Goal: Task Accomplishment & Management: Complete application form

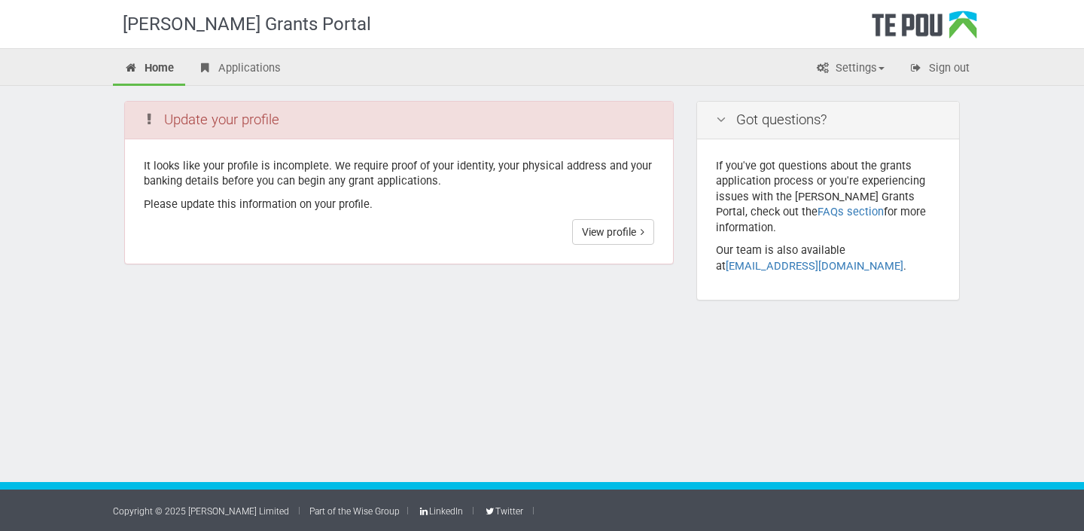
click at [506, 347] on div at bounding box center [542, 354] width 1084 height 49
click at [603, 237] on link "View profile" at bounding box center [613, 232] width 82 height 26
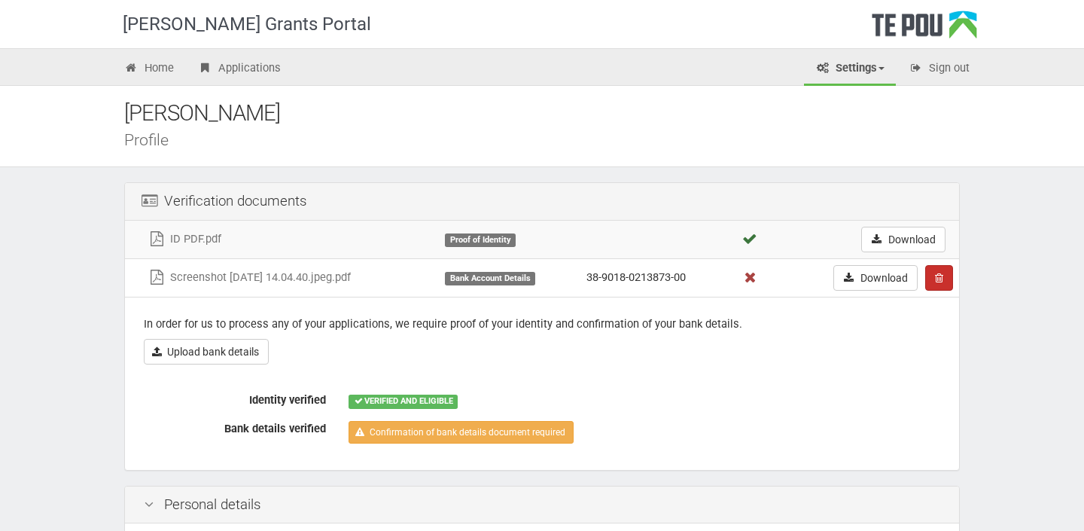
click at [941, 278] on icon "button" at bounding box center [939, 277] width 8 height 11
click at [965, 311] on link "Confrim delete" at bounding box center [985, 307] width 119 height 20
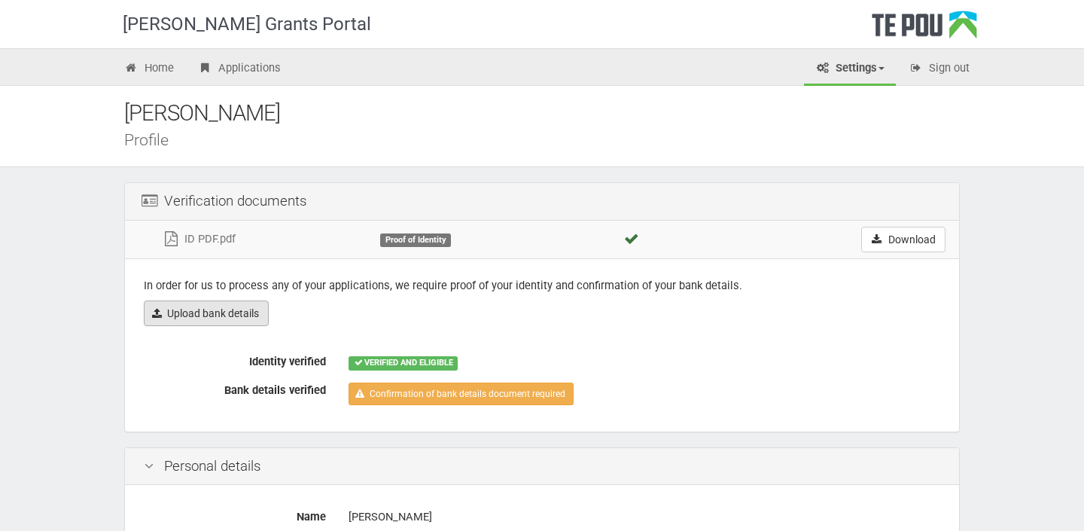
click at [217, 311] on link "Upload bank details" at bounding box center [206, 313] width 125 height 26
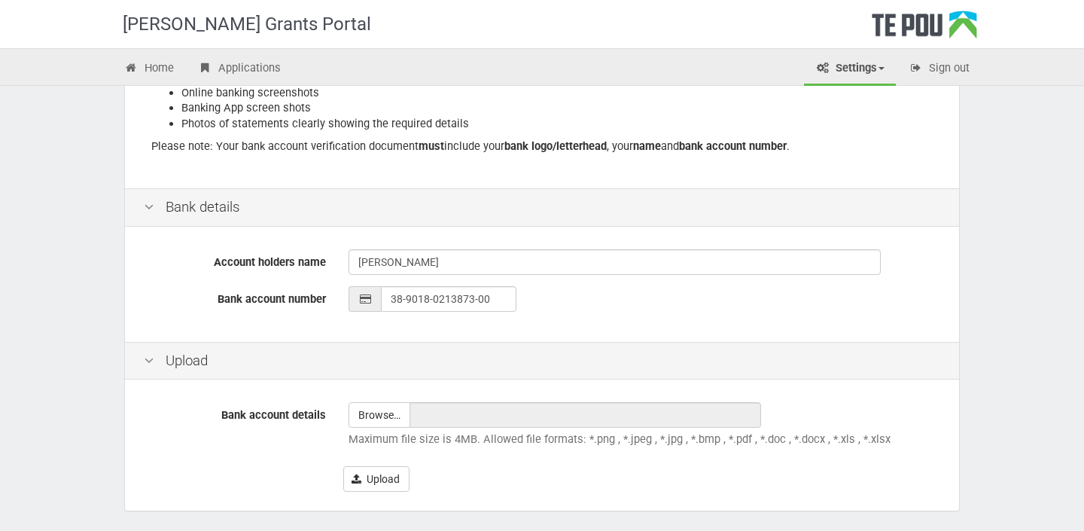
scroll to position [336, 0]
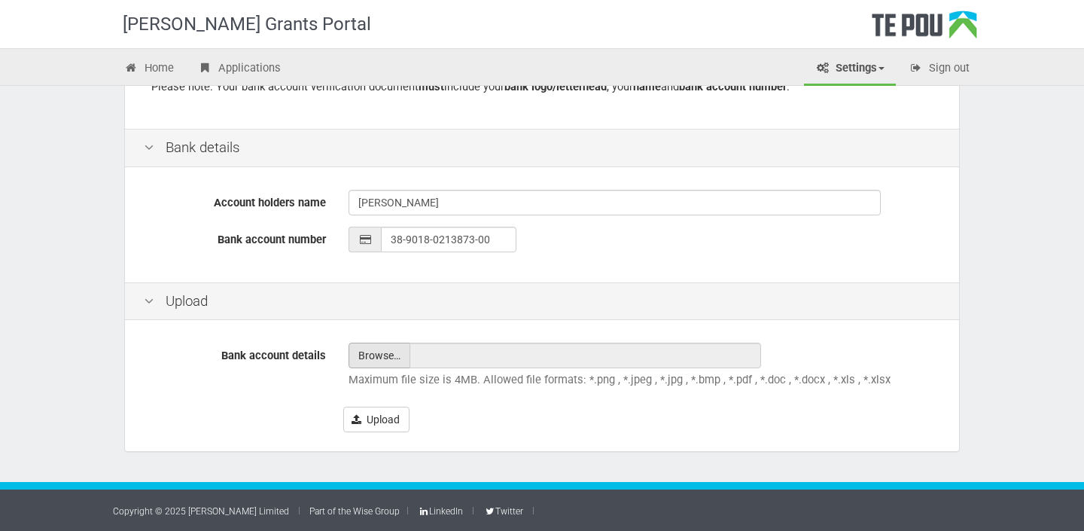
click at [367, 356] on input "file" at bounding box center [379, 355] width 60 height 24
type input "C:\fakepath\Screenshot 2025-10-07 at 11.46.34 am.png"
type input "Screenshot 2025-10-07 at 11.46.34 am.png"
click at [382, 418] on button "Upload" at bounding box center [376, 419] width 66 height 26
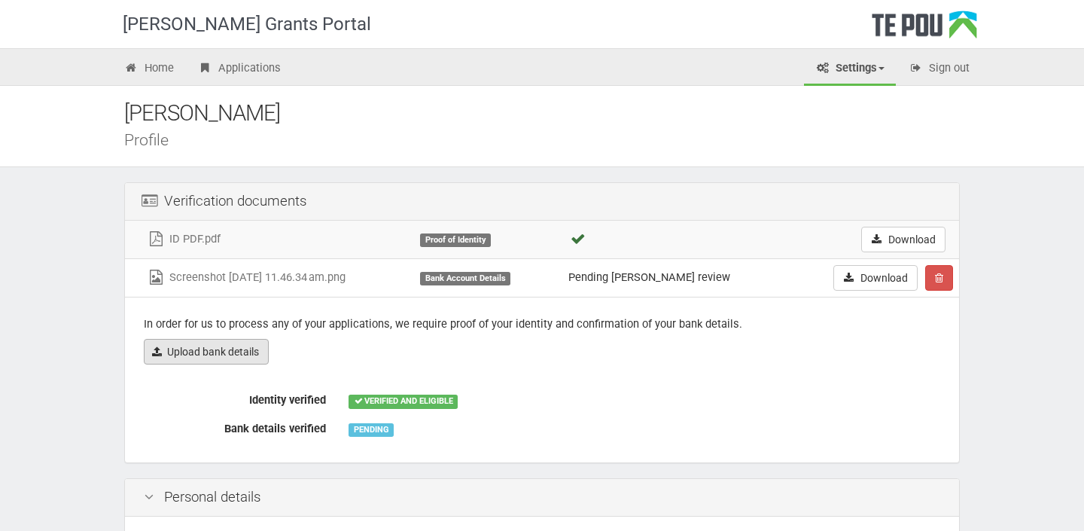
click at [205, 351] on link "Upload bank details" at bounding box center [206, 352] width 125 height 26
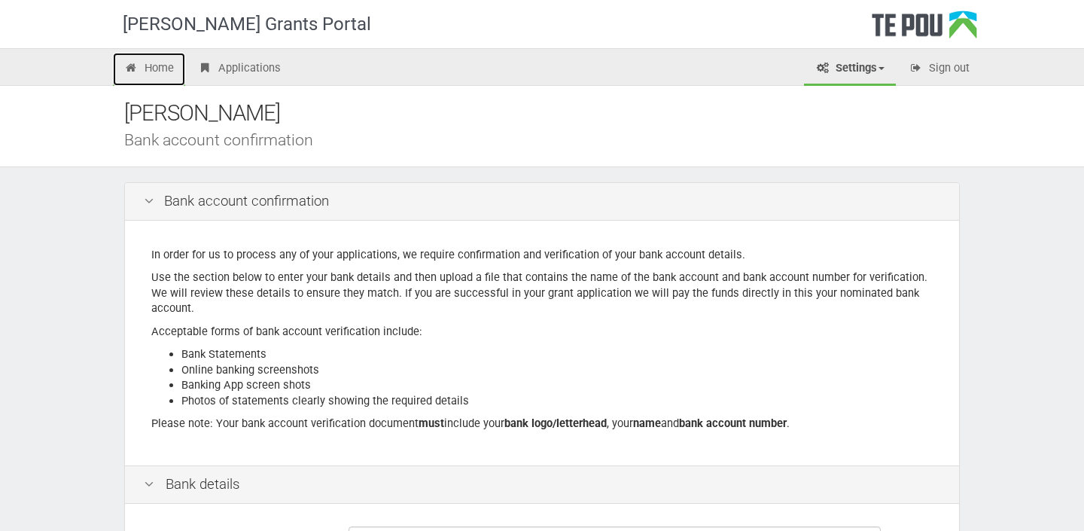
click at [154, 60] on link "Home" at bounding box center [149, 69] width 72 height 33
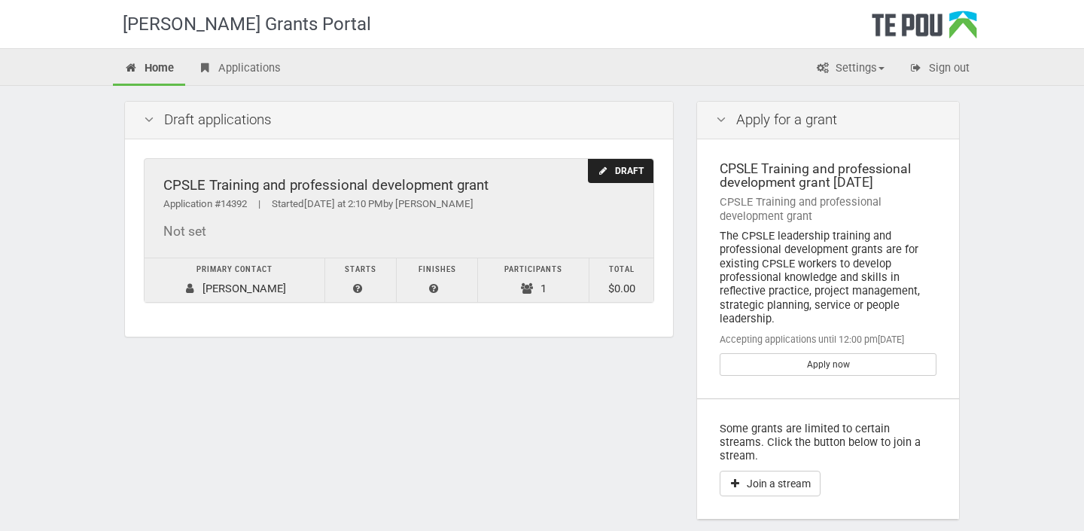
click at [632, 168] on div "Draft" at bounding box center [620, 171] width 65 height 25
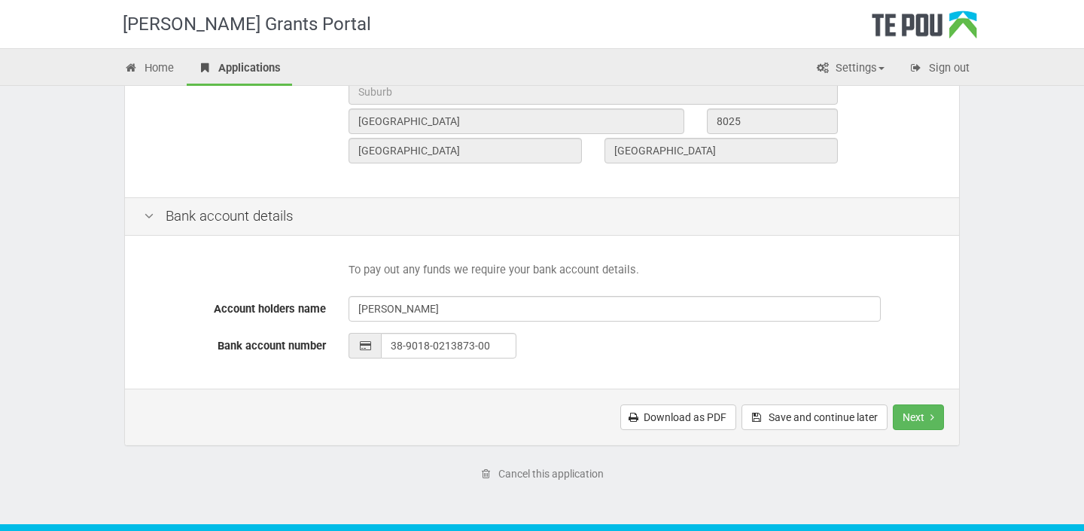
scroll to position [657, 0]
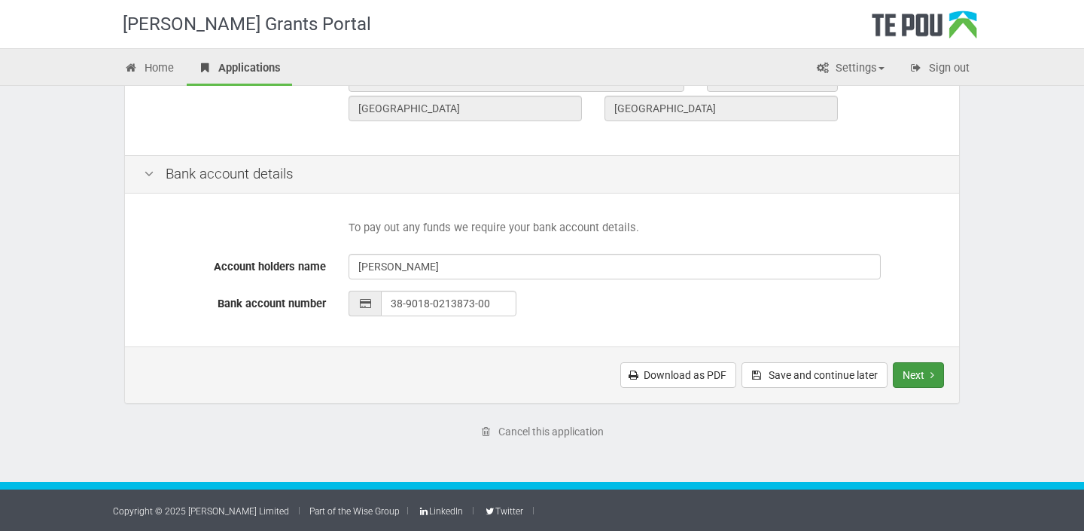
click at [922, 373] on button "Next" at bounding box center [918, 375] width 51 height 26
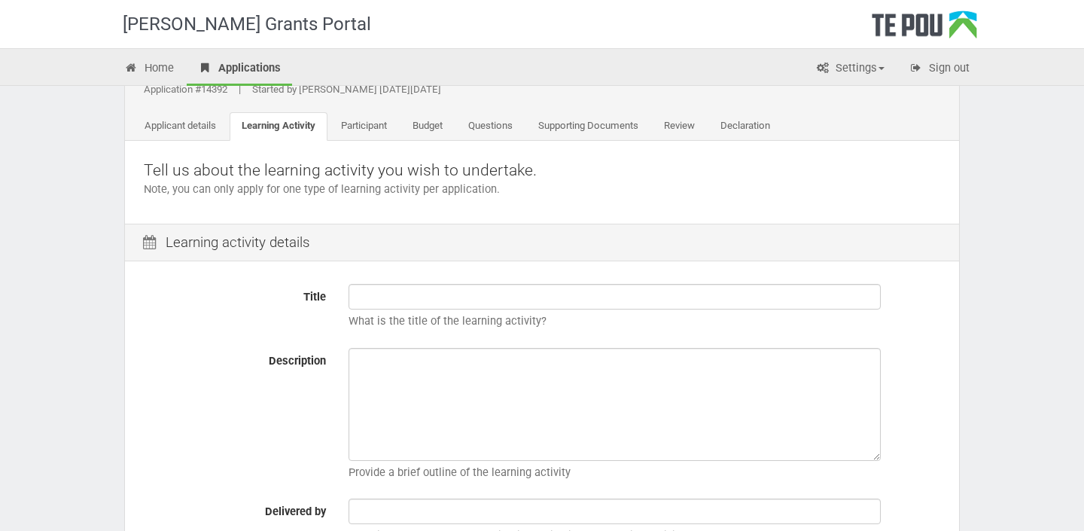
scroll to position [89, 0]
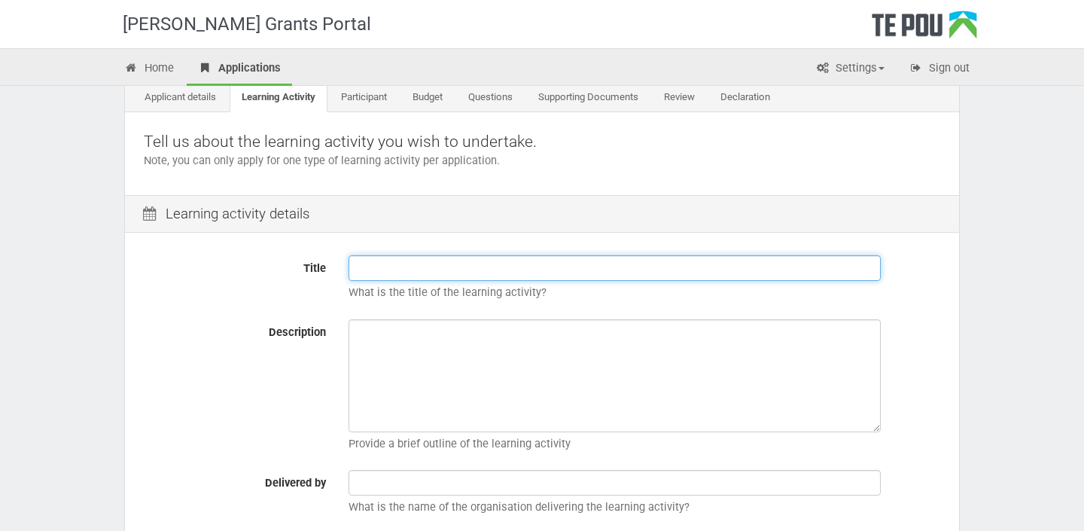
click at [363, 267] on input "Title" at bounding box center [614, 268] width 532 height 26
paste input "He Puāwai Manukura"
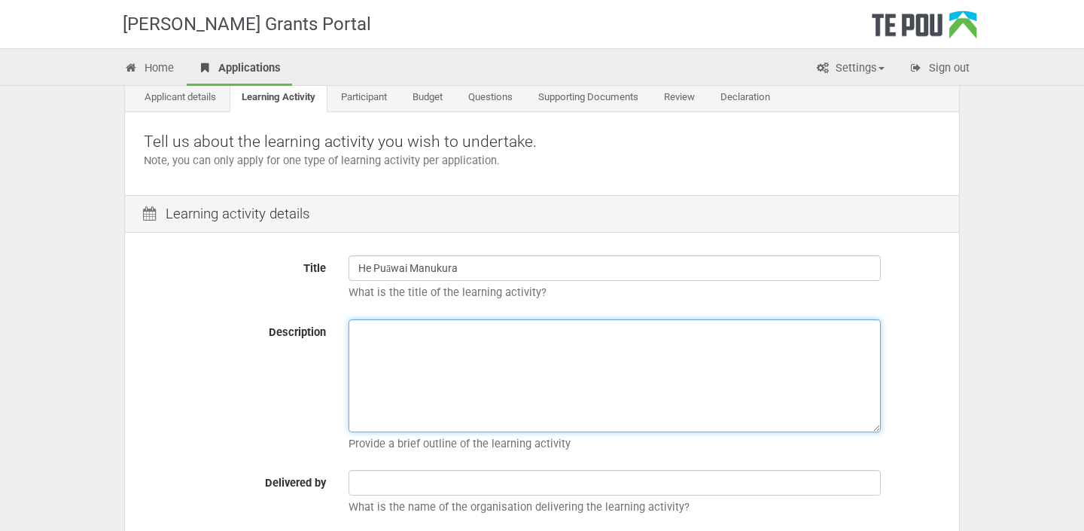
click at [408, 360] on textarea "Description" at bounding box center [614, 375] width 532 height 113
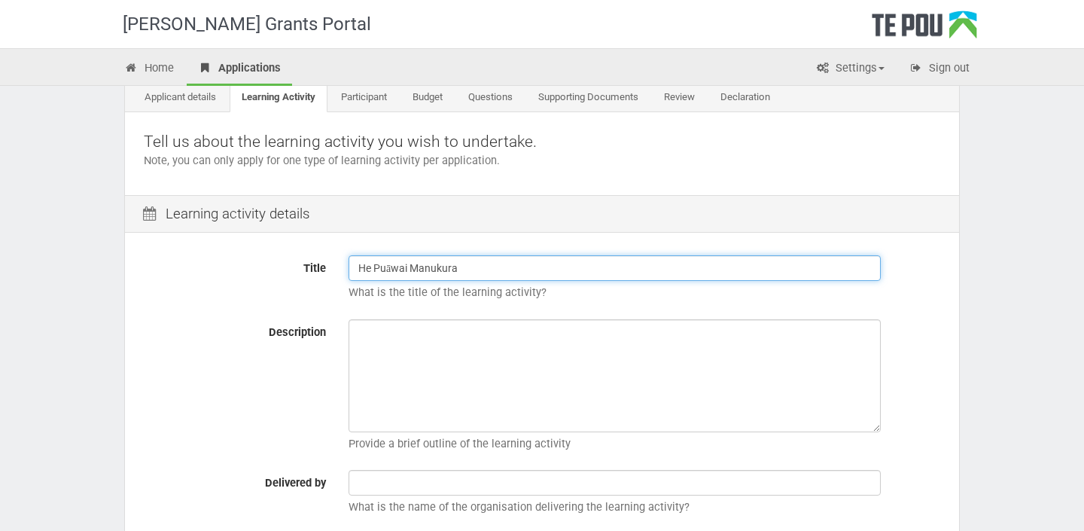
click at [469, 277] on input "He Puāwai Manukura" at bounding box center [614, 268] width 532 height 26
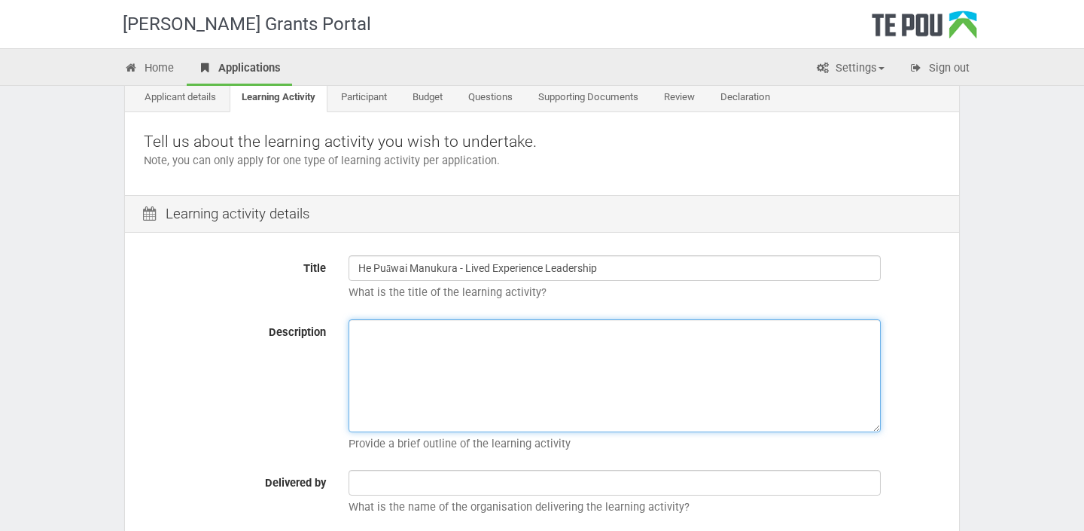
click at [444, 385] on textarea "Description" at bounding box center [614, 375] width 532 height 113
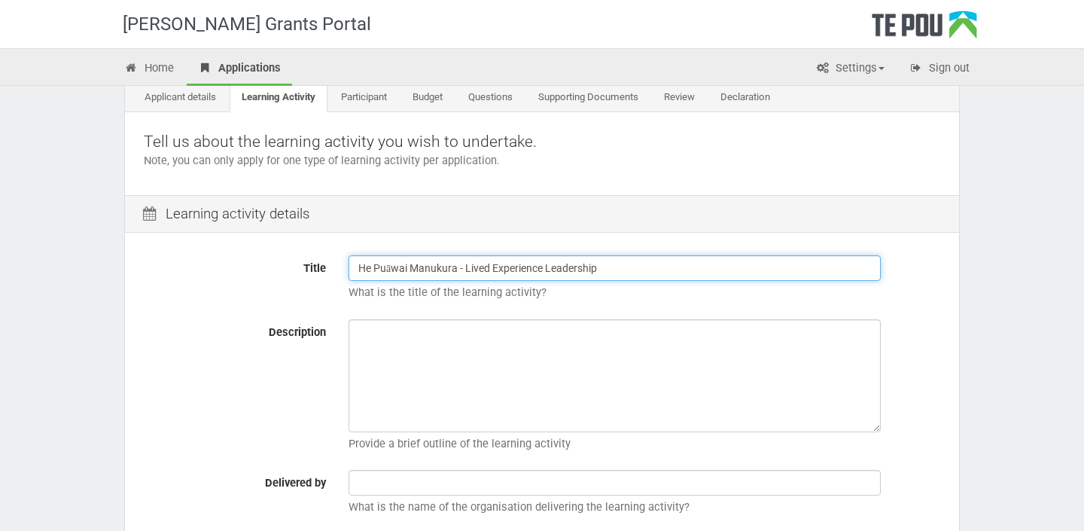
click at [621, 268] on input "He Puāwai Manukura - Lived Experience Leadership" at bounding box center [614, 268] width 532 height 26
click at [607, 272] on input "He Puāwai Manukura - Lived Experience Leadership" at bounding box center [614, 268] width 532 height 26
paste input "He Puāwai Manukura"
drag, startPoint x: 711, startPoint y: 267, endPoint x: 601, endPoint y: 268, distance: 109.9
click at [601, 268] on input "He Puāwai Manukura - Lived Experience LeadershipHe Puāwai Manukura" at bounding box center [614, 268] width 532 height 26
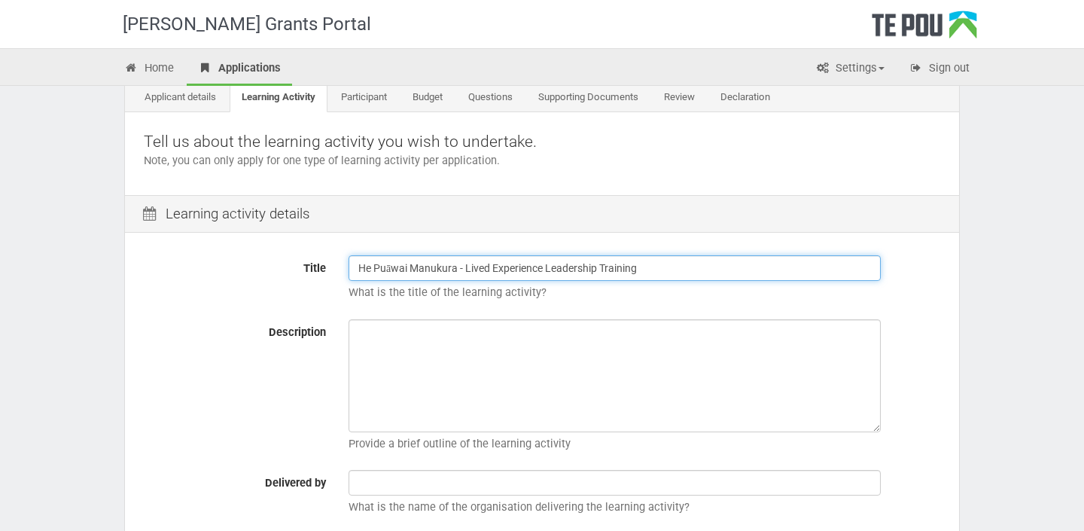
type input "He Puāwai Manukura - Lived Experience Leadership Training"
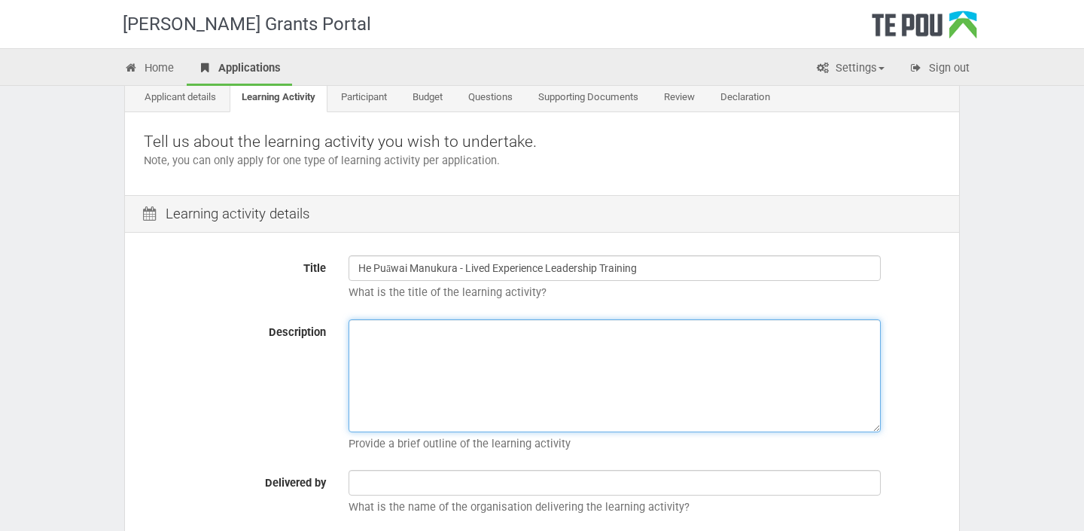
click at [407, 331] on textarea "Description" at bounding box center [614, 375] width 532 height 113
paste textarea "Final He Puāwai Manukura Training for 2025 – Ōtepoti, Dunedin. We are excited t…"
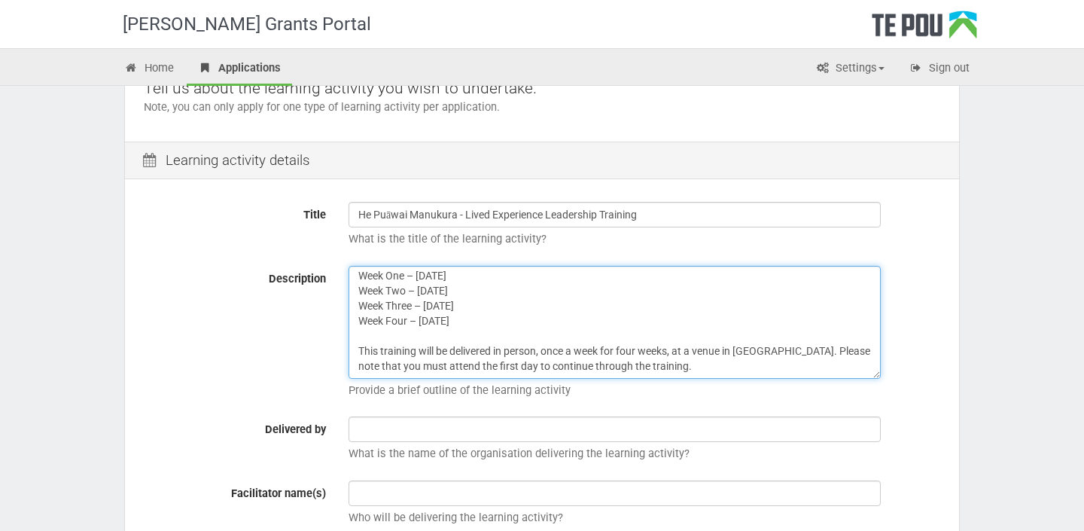
scroll to position [145, 0]
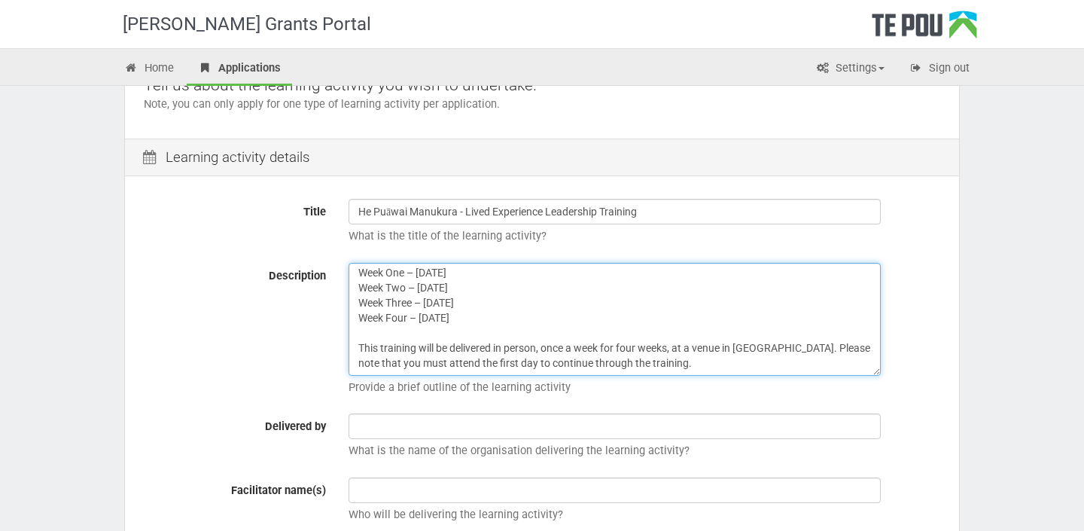
type textarea "Final He Puāwai Manukura Training for 2025 – Ōtepoti, Dunedin. We are excited t…"
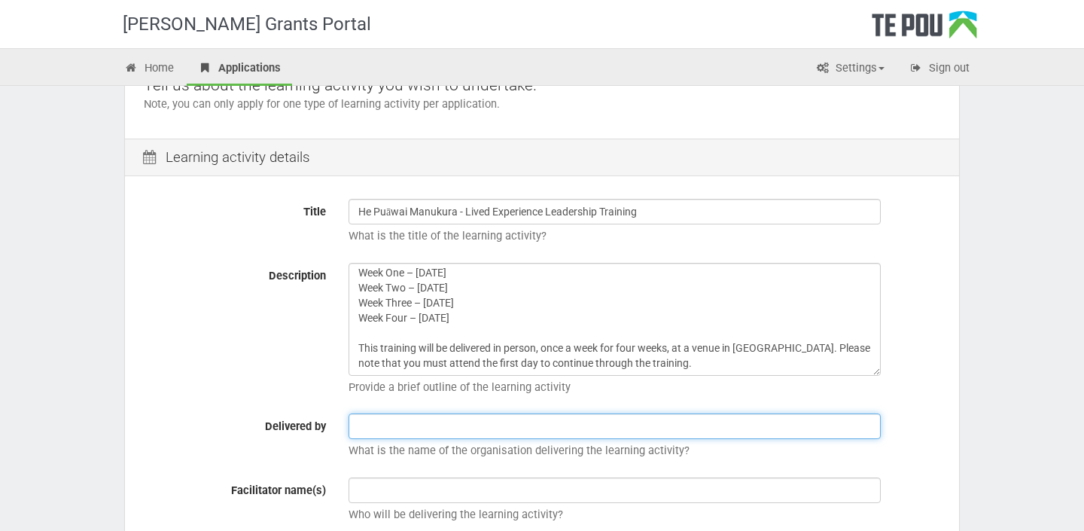
click at [360, 423] on input "text" at bounding box center [614, 426] width 532 height 26
type input "Take Notice"
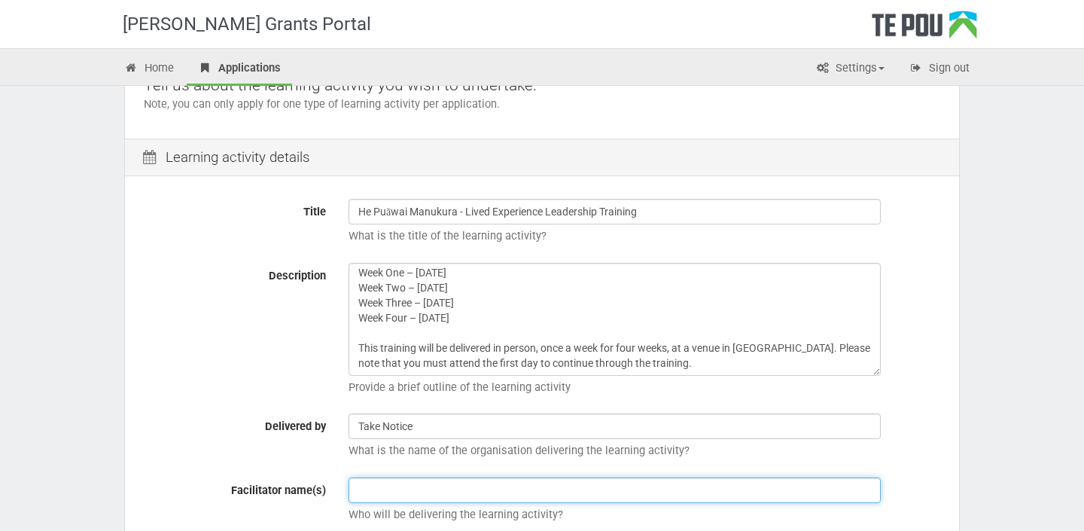
click at [391, 485] on input "text" at bounding box center [614, 490] width 532 height 26
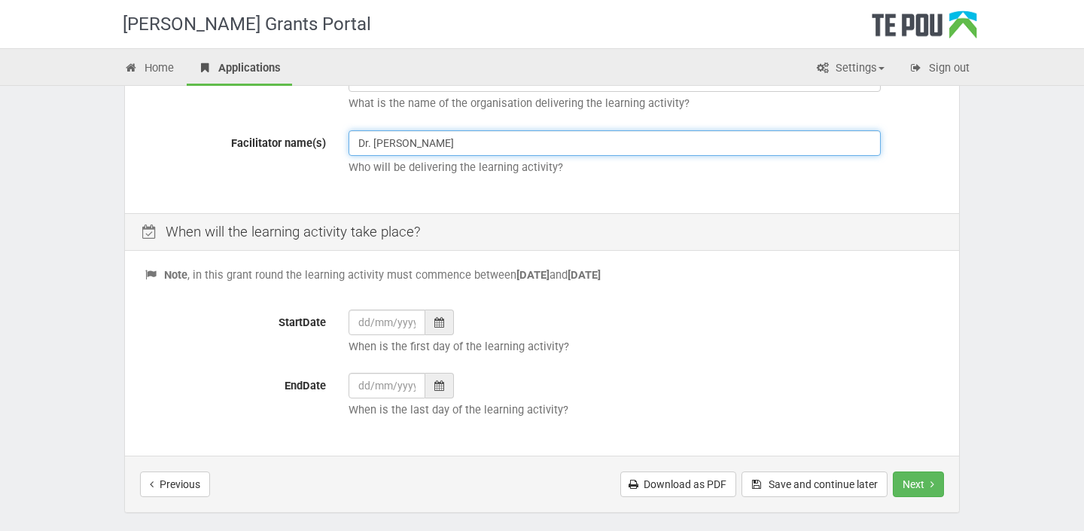
scroll to position [491, 0]
type input "Dr. Annie Southern"
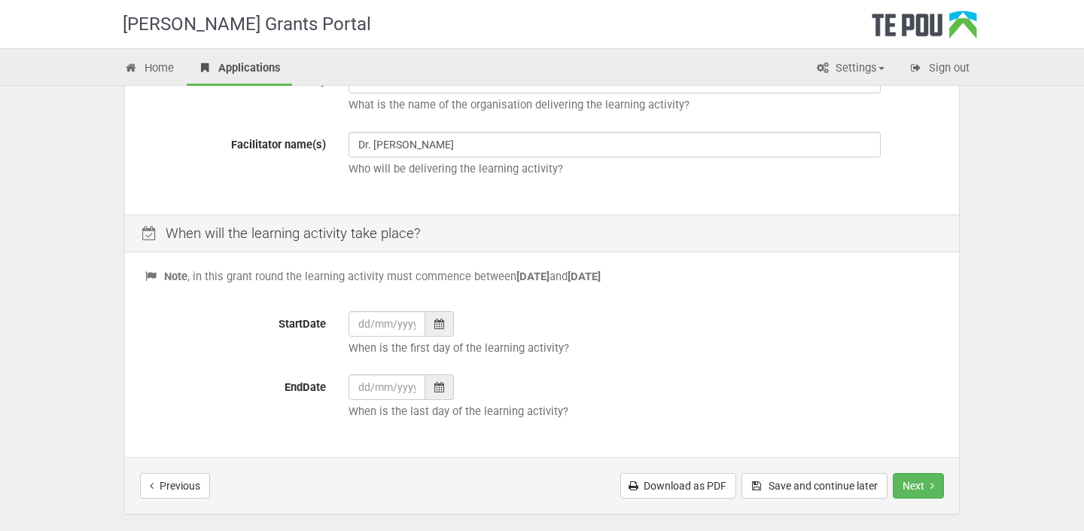
click at [464, 196] on div "Title He Puāwai Manukura - Lived Experience Leadership Training What is the tit…" at bounding box center [542, 23] width 834 height 379
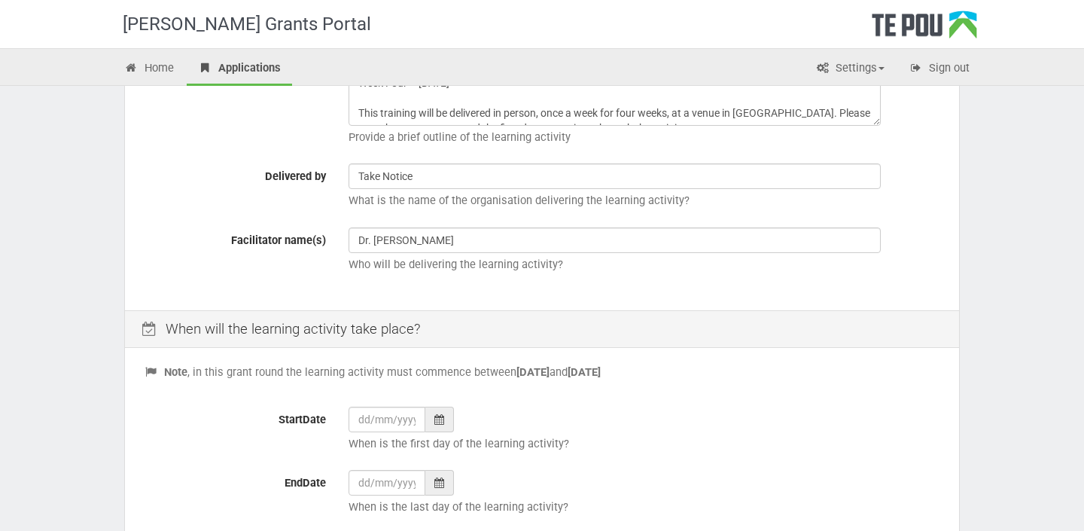
scroll to position [425, 0]
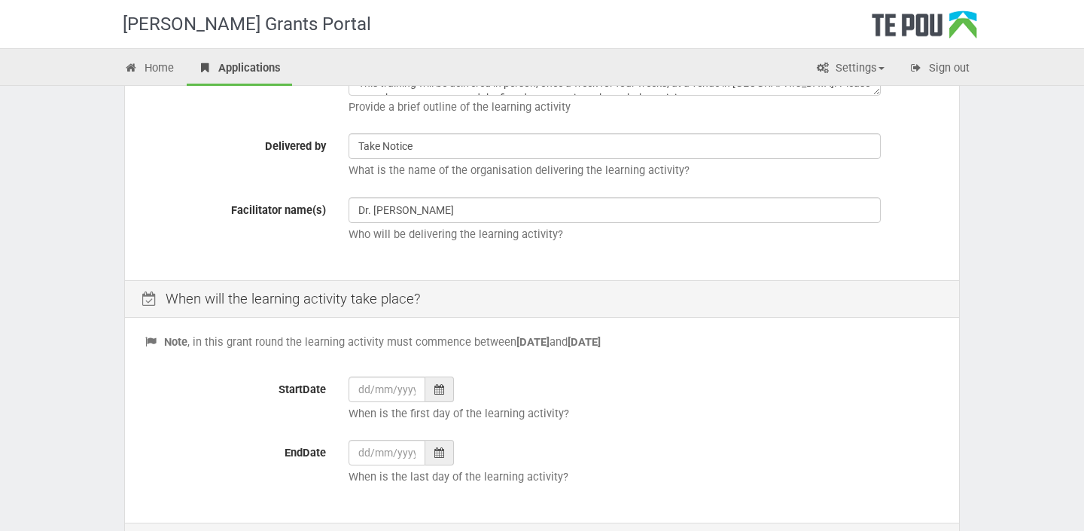
click at [438, 389] on icon at bounding box center [439, 389] width 10 height 11
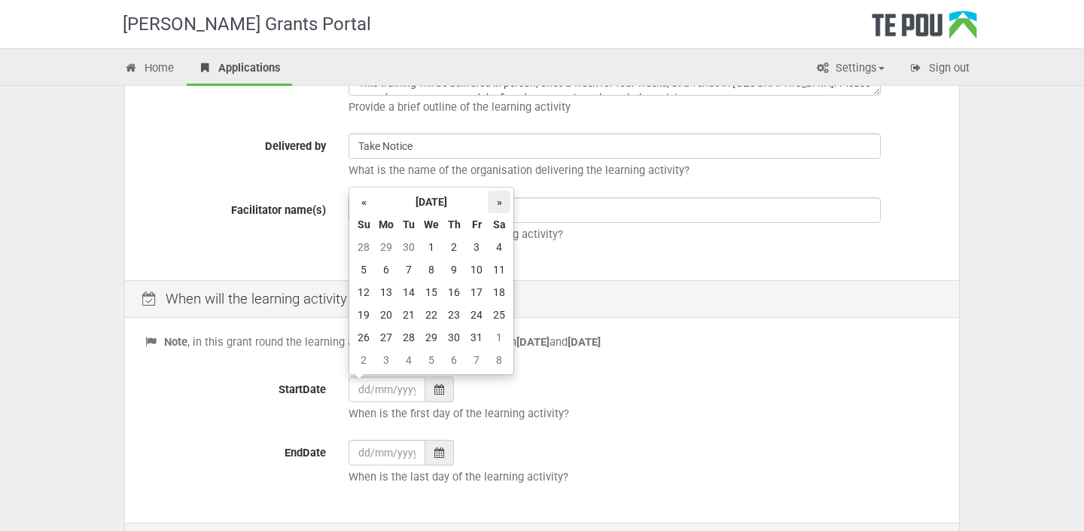
click at [506, 205] on th "»" at bounding box center [499, 201] width 23 height 23
click at [456, 265] on td "6" at bounding box center [454, 269] width 23 height 23
type input "06/11/2025"
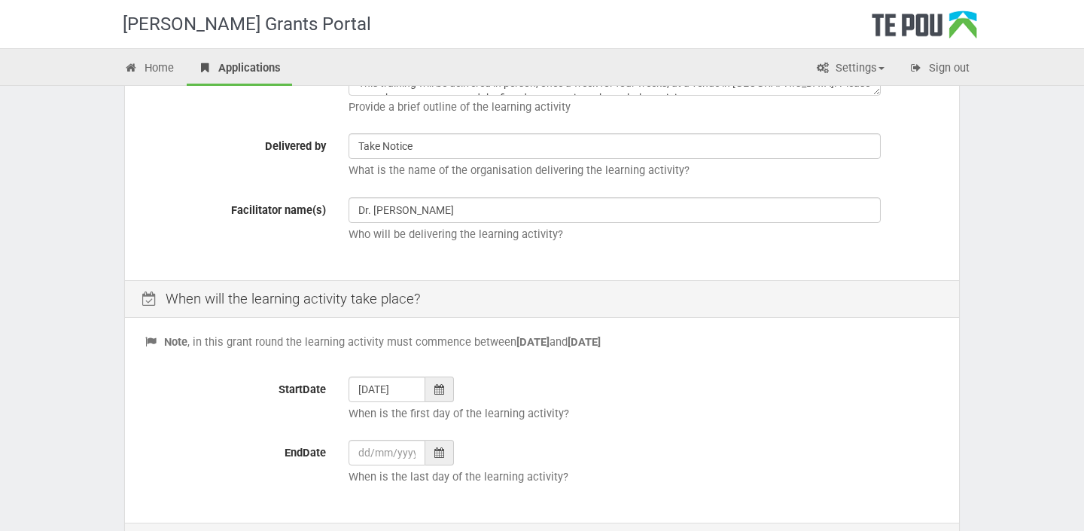
click at [442, 453] on icon at bounding box center [439, 452] width 10 height 11
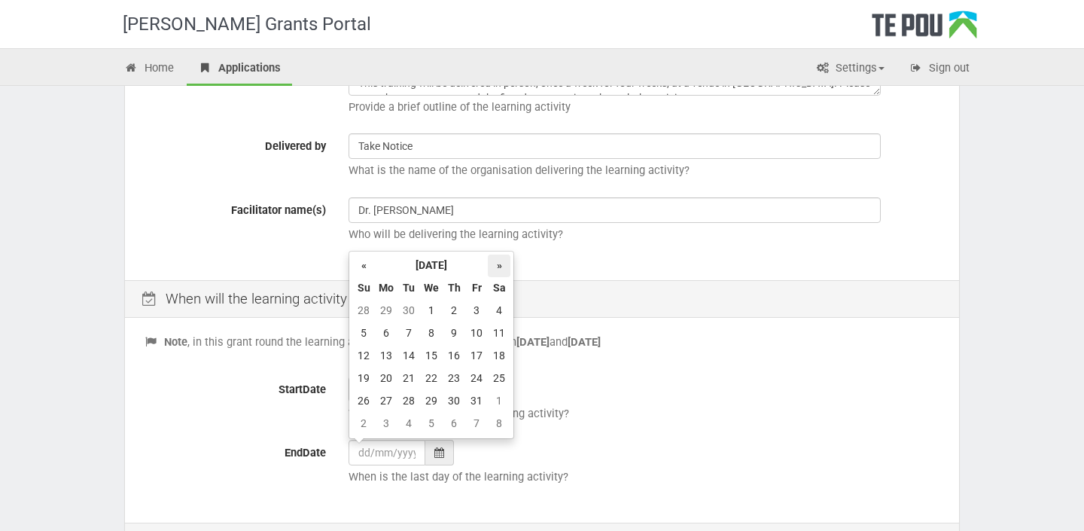
click at [499, 264] on th "»" at bounding box center [499, 265] width 23 height 23
click at [454, 400] on td "27" at bounding box center [454, 401] width 23 height 23
type input "27/11/2025"
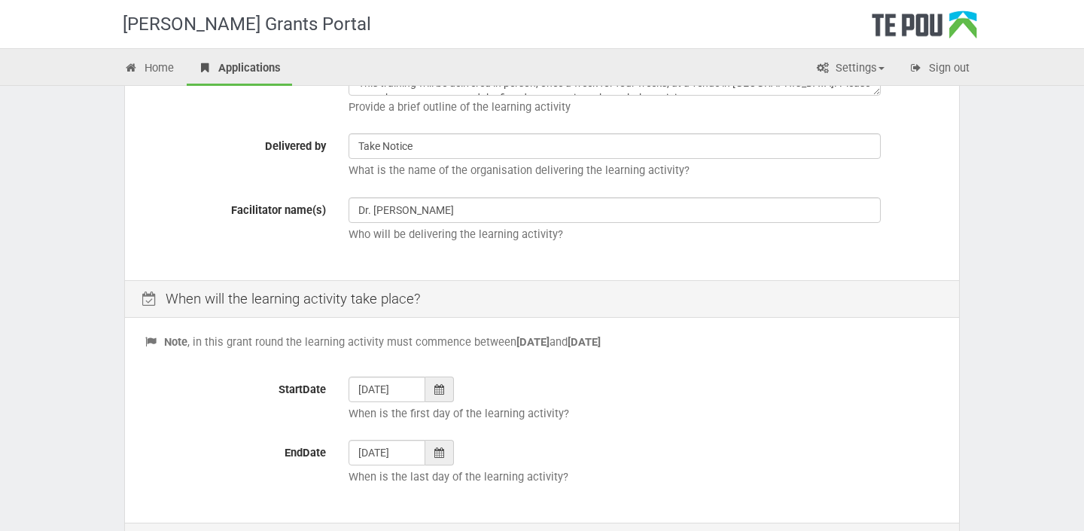
click at [550, 415] on p "When is the first day of the learning activity?" at bounding box center [644, 414] width 592 height 16
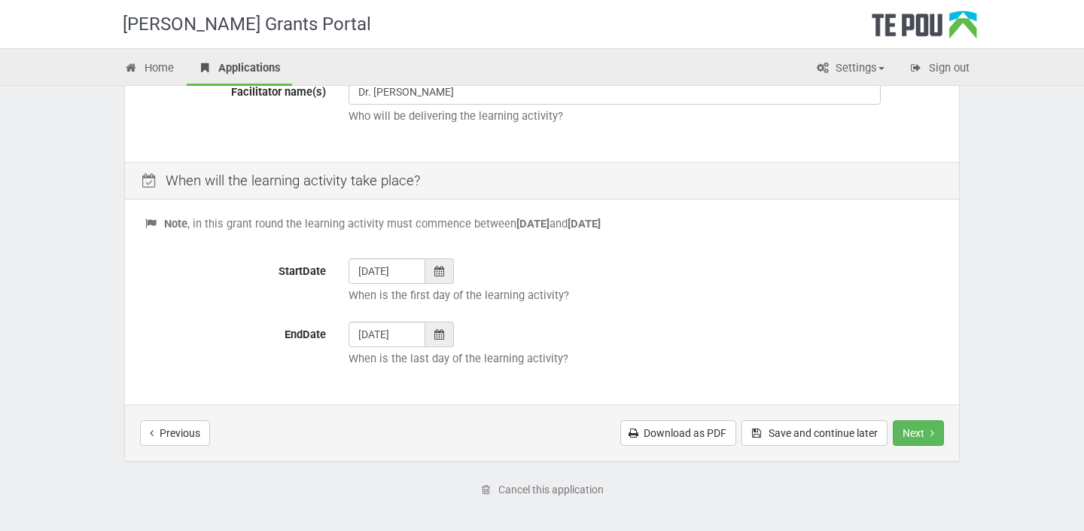
scroll to position [546, 0]
click at [911, 427] on button "Next" at bounding box center [918, 431] width 51 height 26
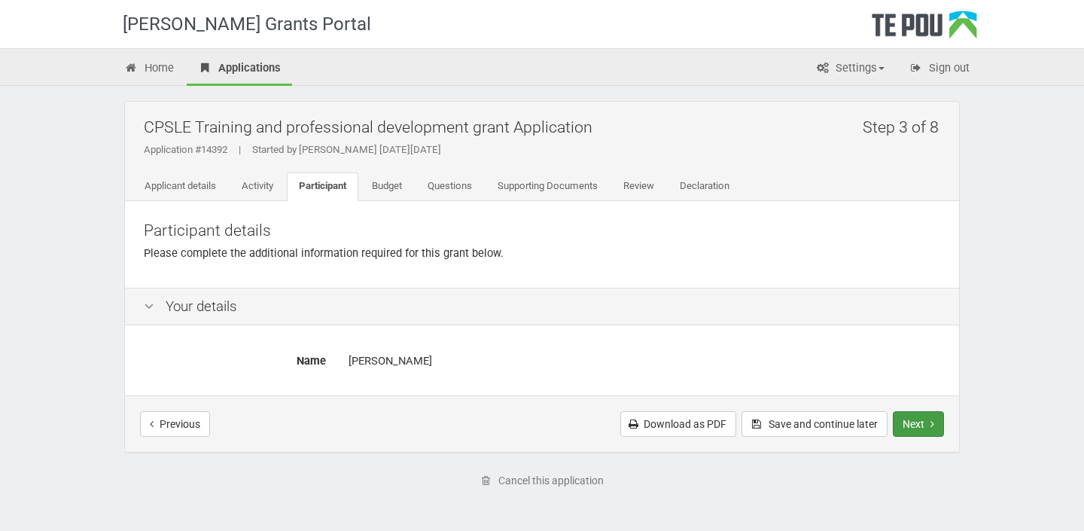
click at [918, 426] on button "Next" at bounding box center [918, 424] width 51 height 26
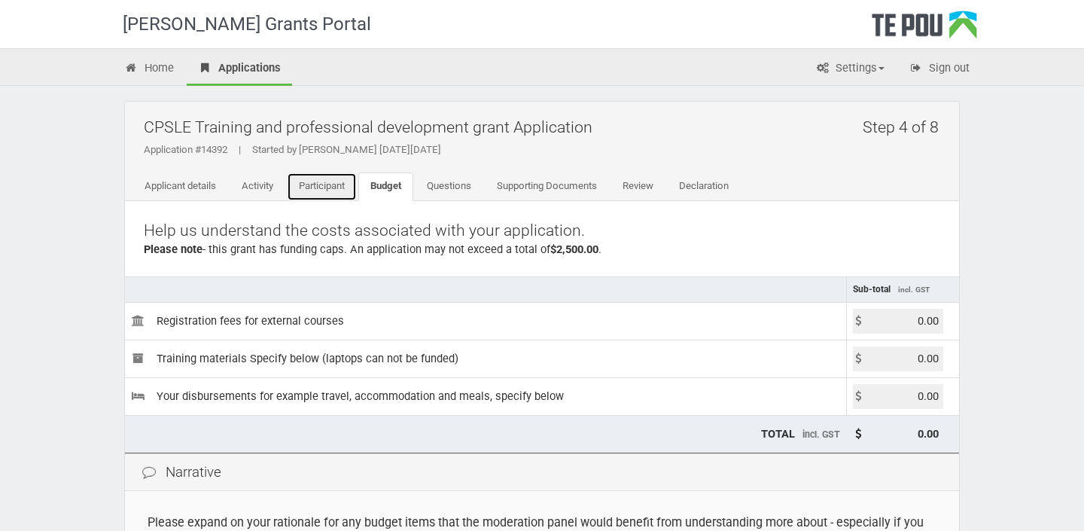
click at [333, 187] on link "Participant" at bounding box center [322, 186] width 70 height 29
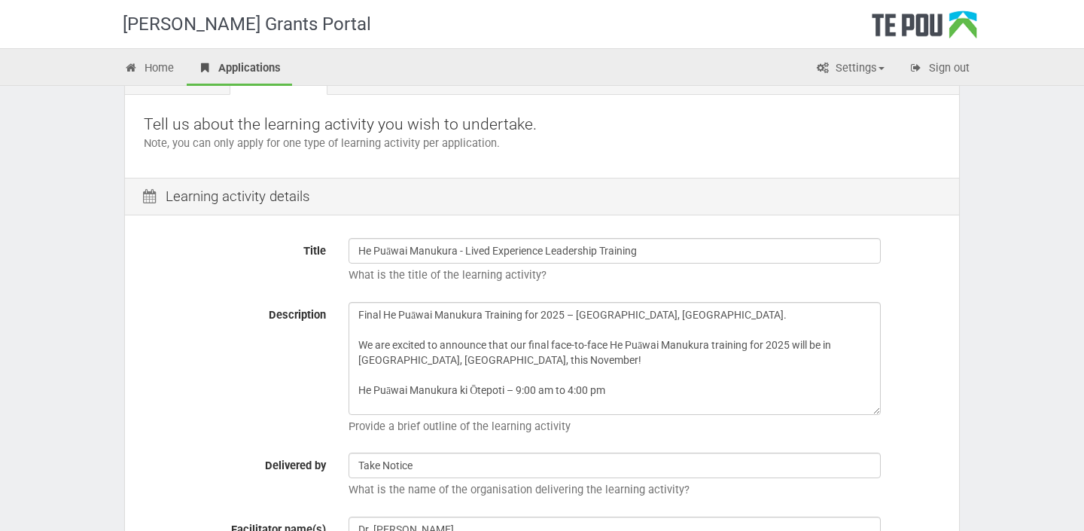
scroll to position [85, 0]
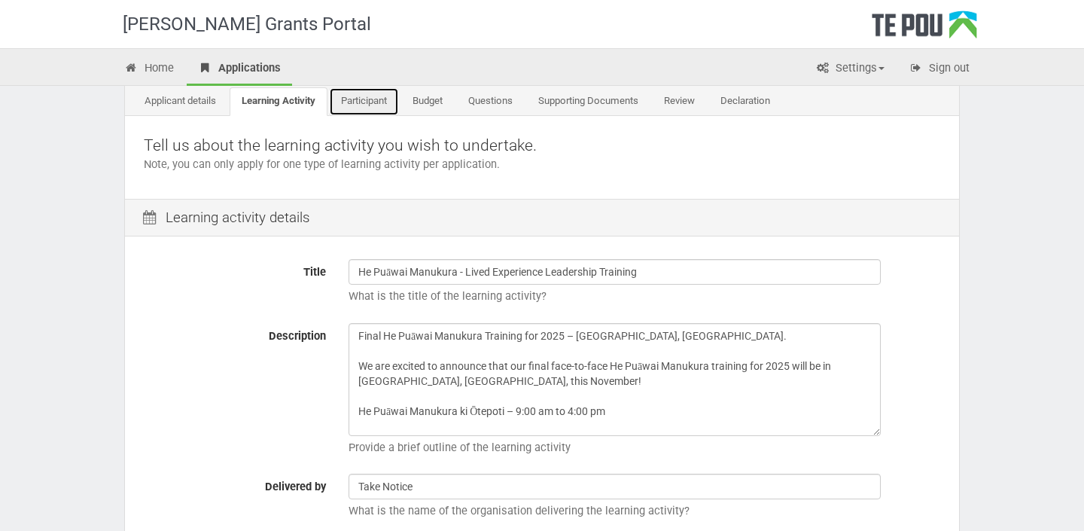
click at [373, 100] on link "Participant" at bounding box center [364, 101] width 70 height 29
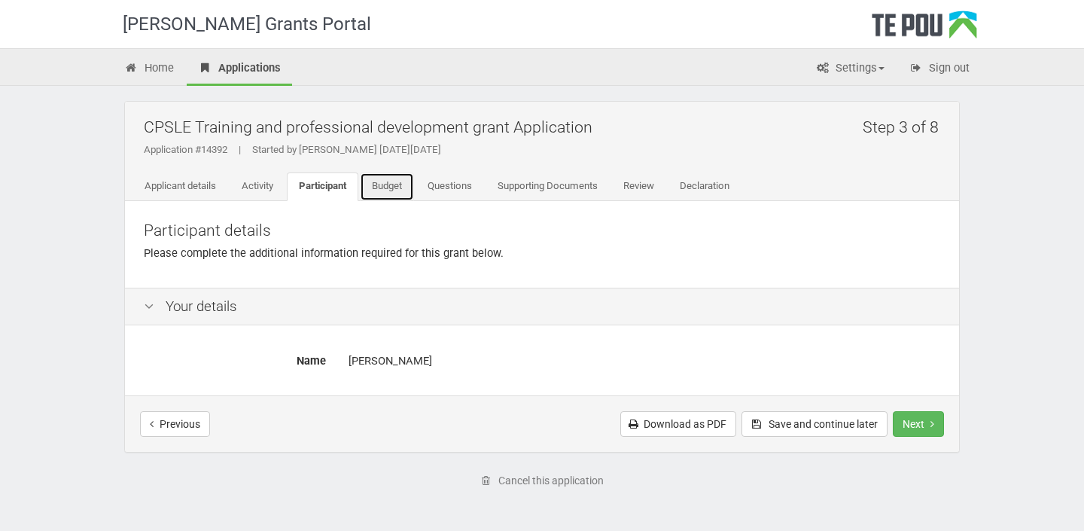
click at [398, 184] on link "Budget" at bounding box center [387, 186] width 54 height 29
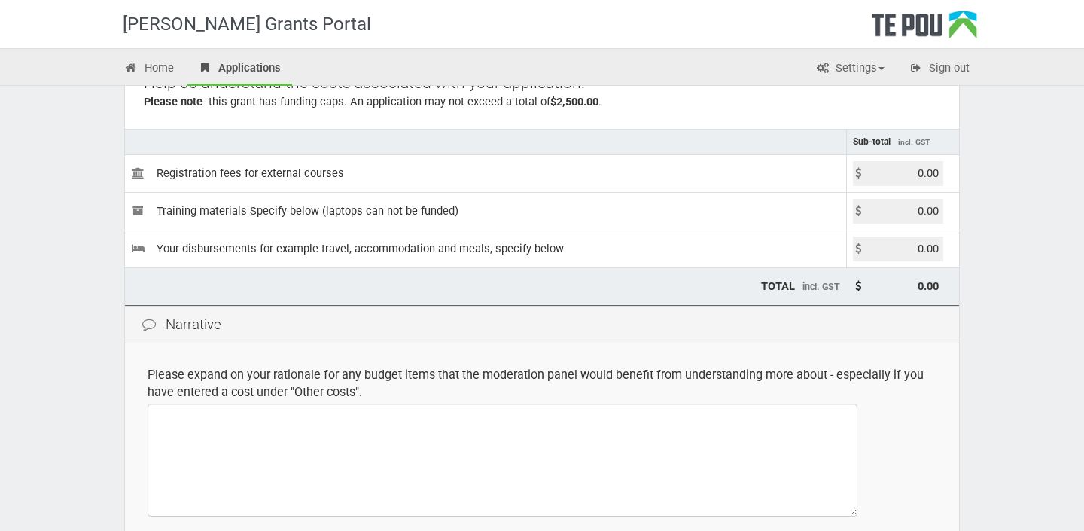
scroll to position [264, 0]
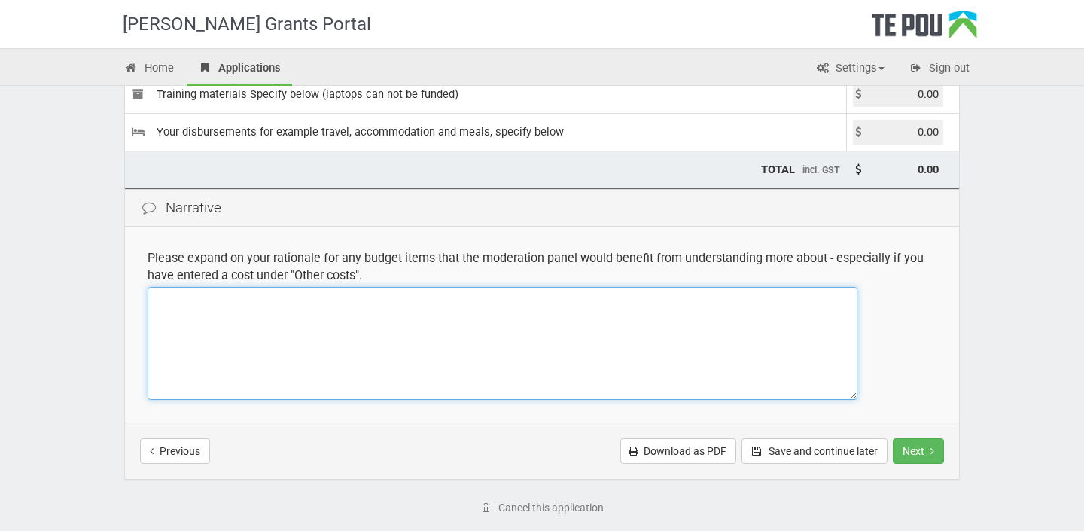
click at [207, 308] on textarea at bounding box center [503, 343] width 710 height 113
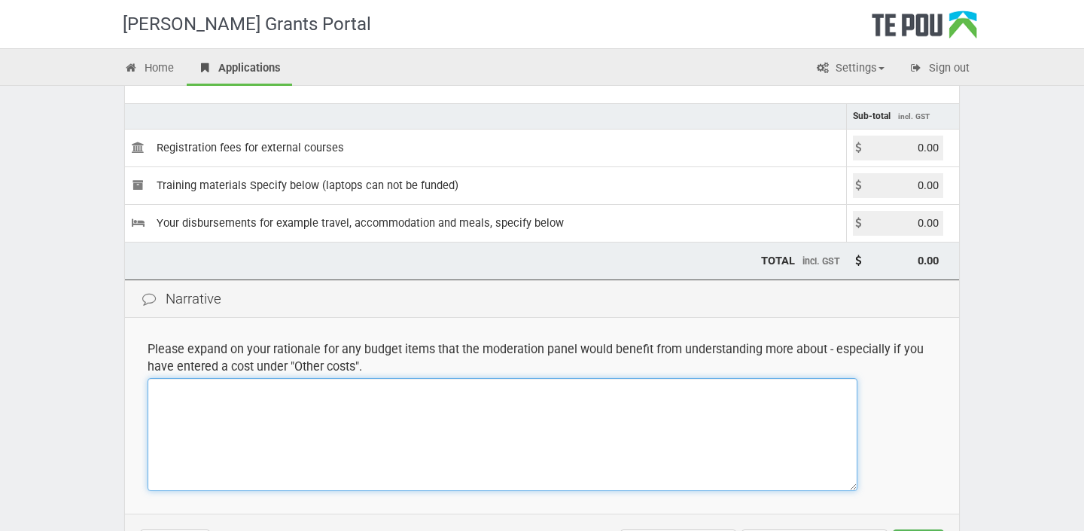
scroll to position [172, 0]
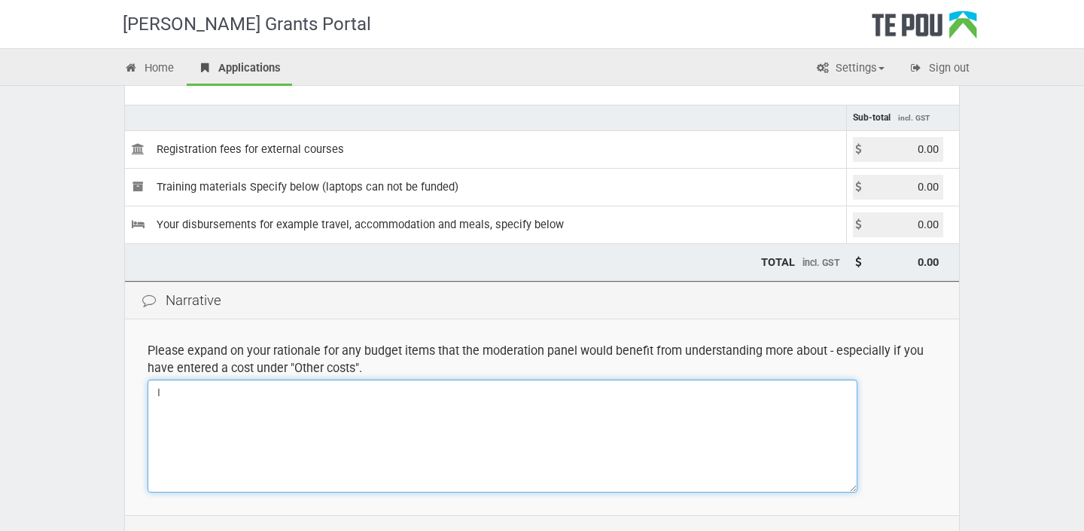
type textarea "I"
type textarea "T"
type textarea "I"
type textarea "For this course, I am needing"
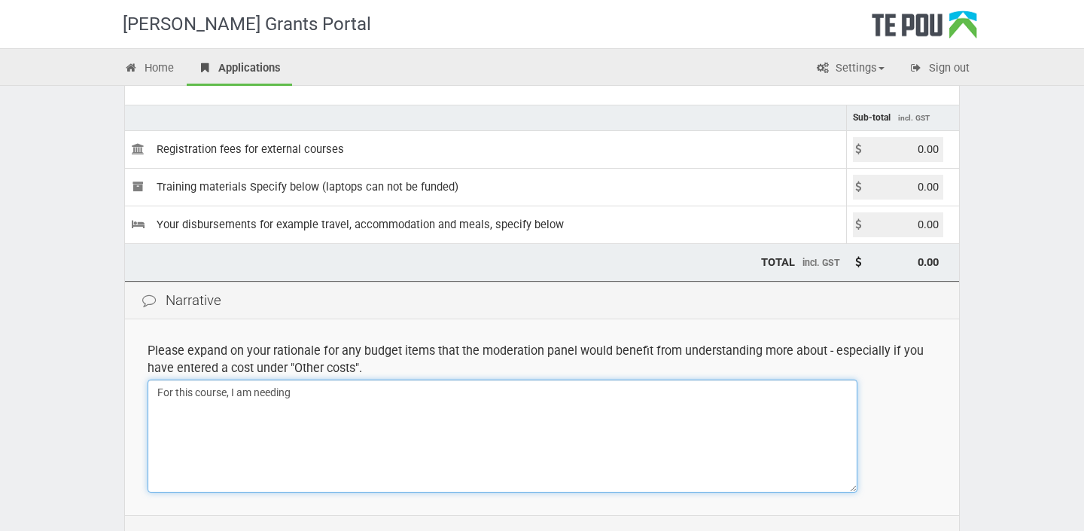
drag, startPoint x: 314, startPoint y: 395, endPoint x: -50, endPoint y: 324, distance: 370.5
click at [0, 324] on html "[PERSON_NAME] Grants Portal Home Applications Settings Profile My account FAQs …" at bounding box center [542, 93] width 1084 height 531
type textarea "I"
type textarea "A"
type textarea "This is the only intake that I was able to go on."
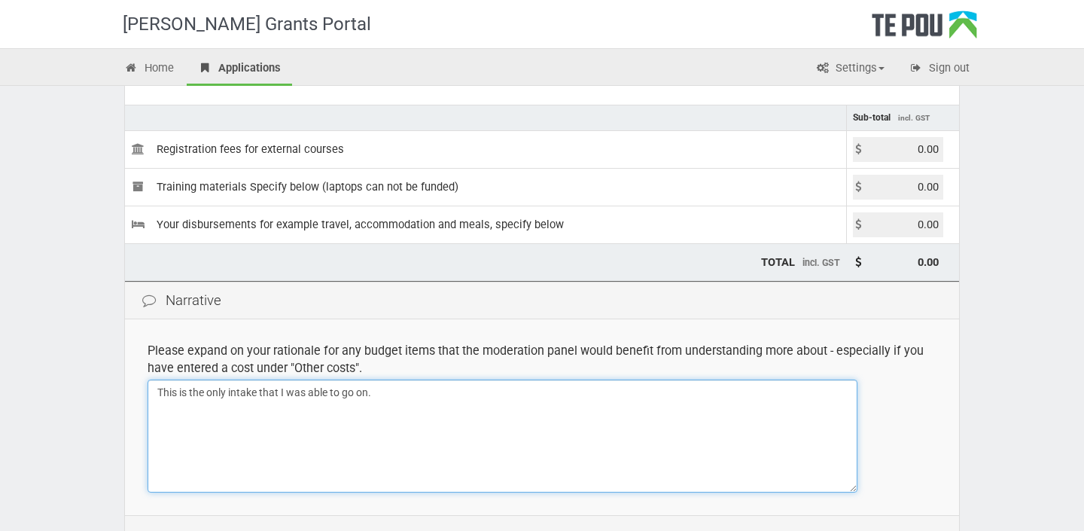
drag, startPoint x: 402, startPoint y: 393, endPoint x: 81, endPoint y: 393, distance: 321.3
click at [81, 393] on div "[PERSON_NAME] Grants Portal Home Applications Settings Profile My account FAQs …" at bounding box center [542, 263] width 1084 height 871
type textarea "I"
type textarea "The Dunedin intake was the only one"
drag, startPoint x: 333, startPoint y: 398, endPoint x: 154, endPoint y: 395, distance: 179.1
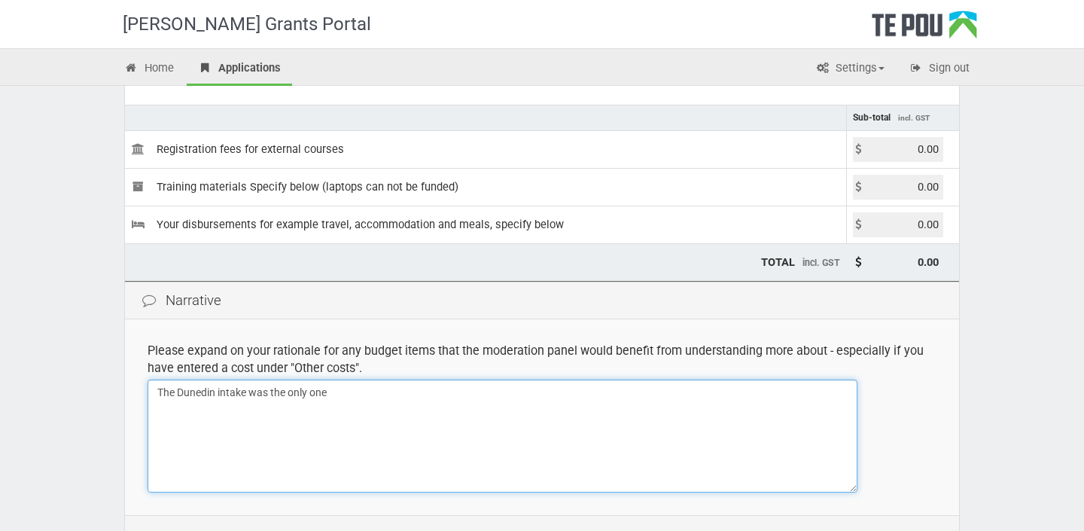
click at [154, 395] on textarea "The Dunedin intake was the only one" at bounding box center [503, 435] width 710 height 113
click at [338, 396] on textarea "The Dunedin intake was the only one" at bounding box center [503, 435] width 710 height 113
drag, startPoint x: 354, startPoint y: 397, endPoint x: 102, endPoint y: 393, distance: 252.1
click at [95, 395] on div "[PERSON_NAME] Grants Portal Home Applications Settings Profile My account FAQs …" at bounding box center [542, 263] width 1084 height 871
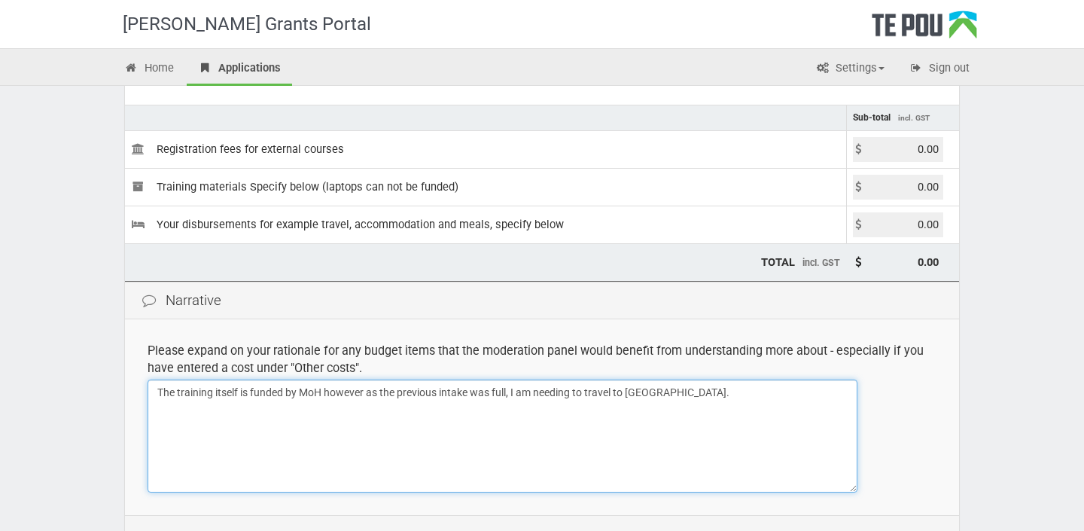
click at [469, 397] on textarea "The training itself is funded by MoH however as the previous intake was full, I…" at bounding box center [503, 435] width 710 height 113
click at [497, 393] on textarea "The training itself is funded by MoH however as the previous intakes was full, …" at bounding box center [503, 435] width 710 height 113
click at [711, 391] on textarea "The training itself is funded by MoH however as the previous intakes were full,…" at bounding box center [503, 435] width 710 height 113
type textarea "The training itself is funded by MoH however as the previous intakes were full,…"
